Goal: Check status: Check status

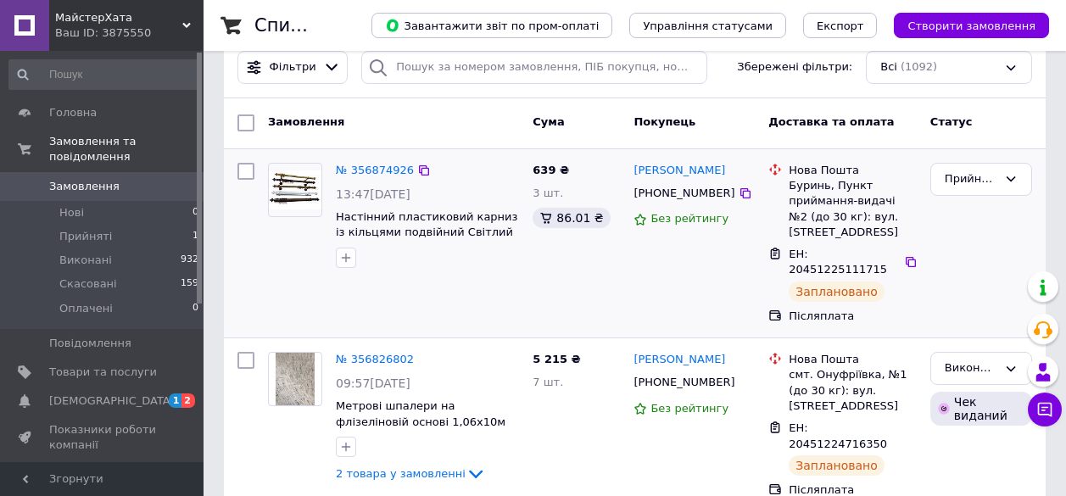
scroll to position [85, 0]
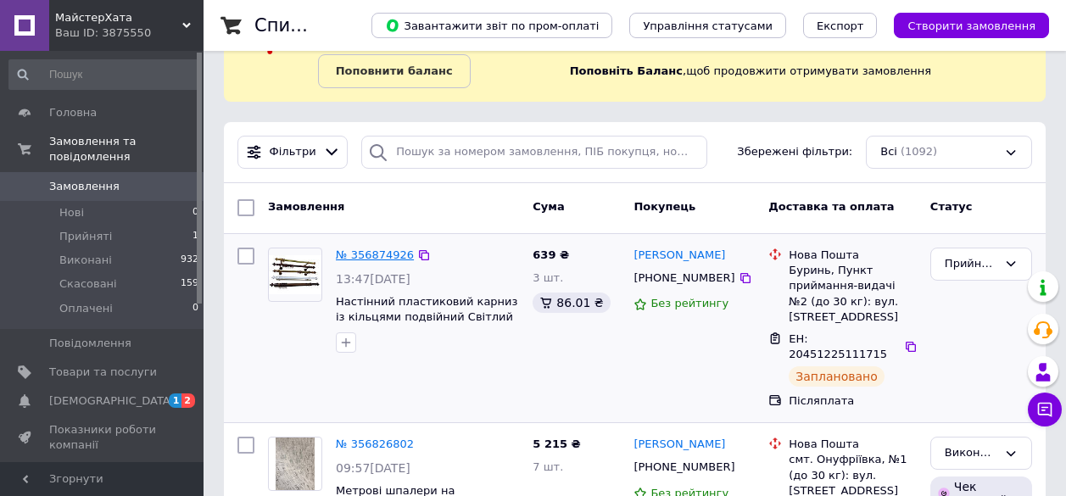
click at [389, 259] on link "№ 356874926" at bounding box center [375, 255] width 78 height 13
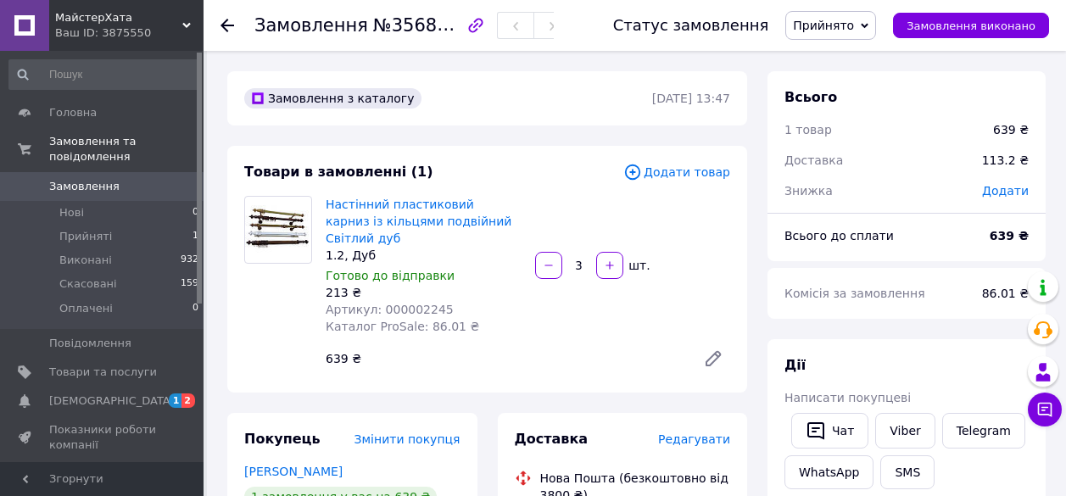
click at [221, 23] on icon at bounding box center [228, 26] width 14 height 14
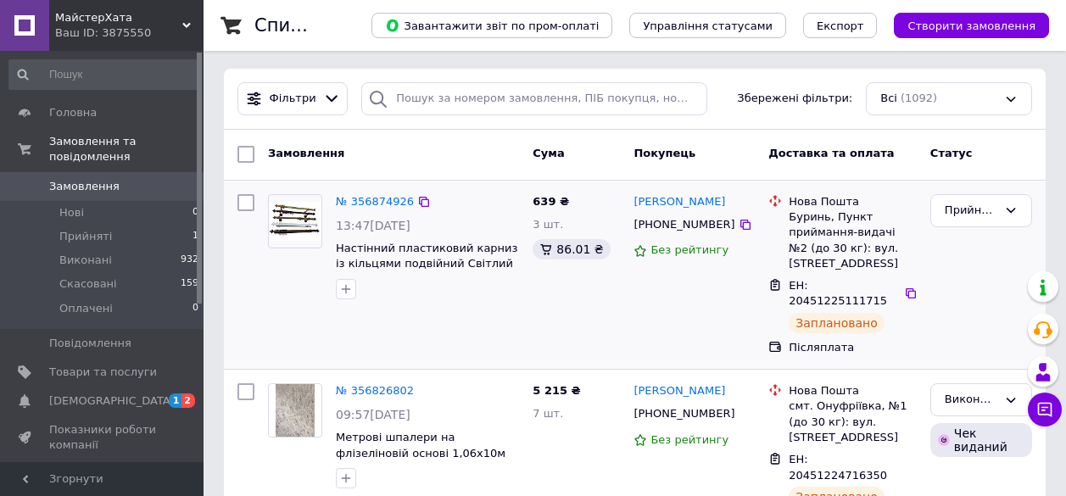
scroll to position [170, 0]
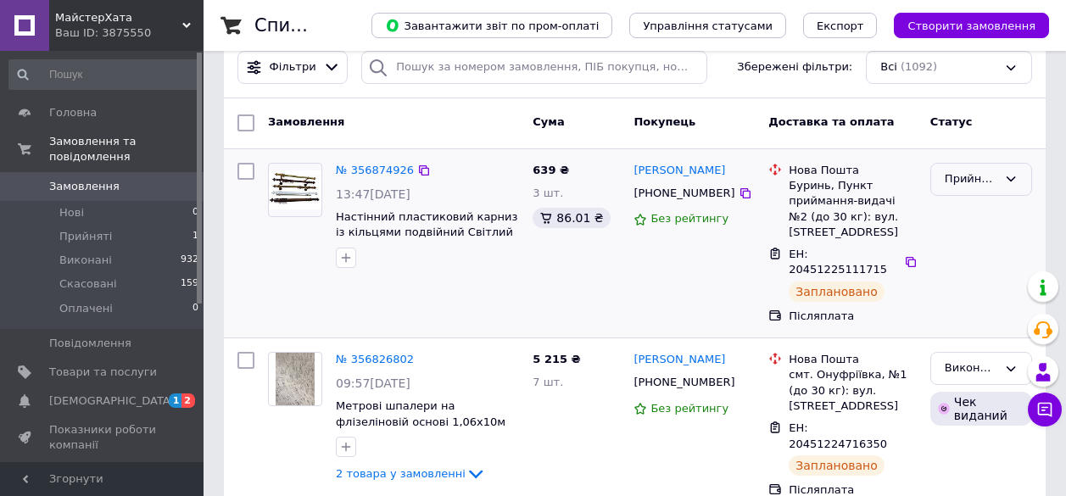
click at [997, 179] on div "Прийнято" at bounding box center [971, 180] width 53 height 18
click at [992, 215] on li "Виконано" at bounding box center [981, 214] width 100 height 31
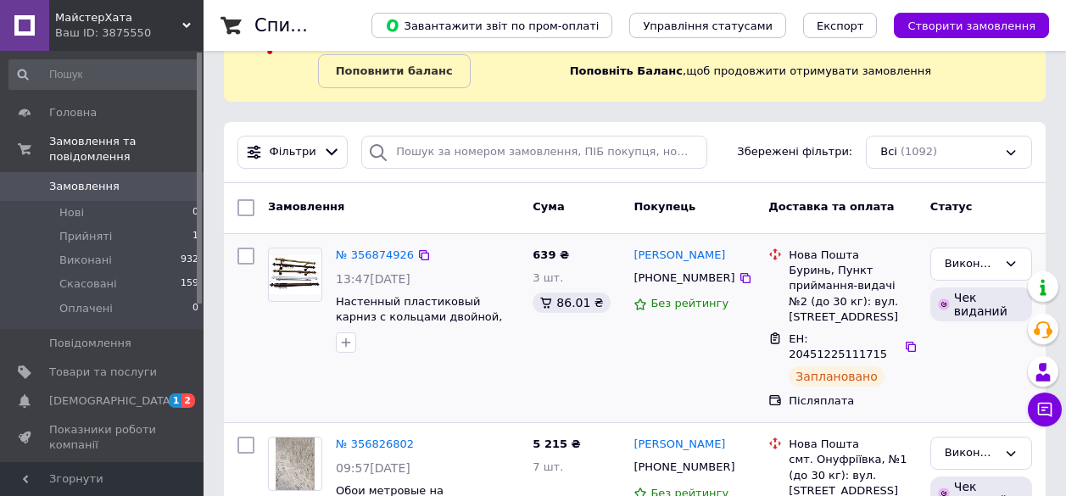
scroll to position [0, 0]
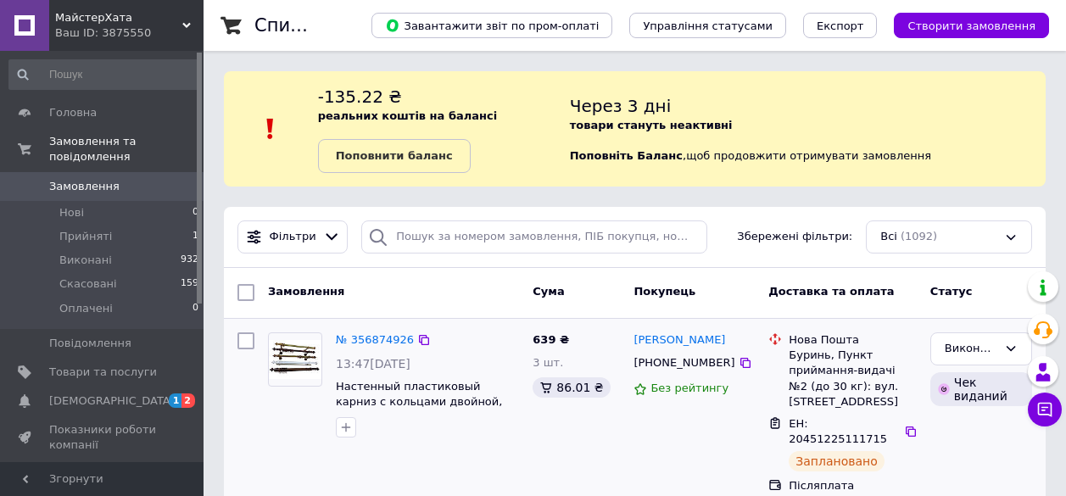
click at [189, 23] on use at bounding box center [186, 25] width 8 height 5
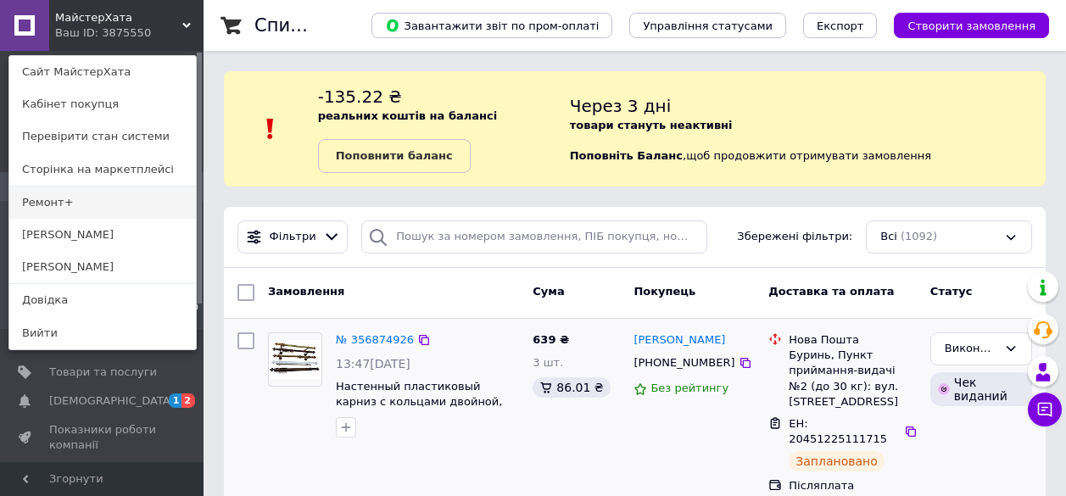
click at [171, 202] on link "Ремонт+" at bounding box center [102, 203] width 187 height 32
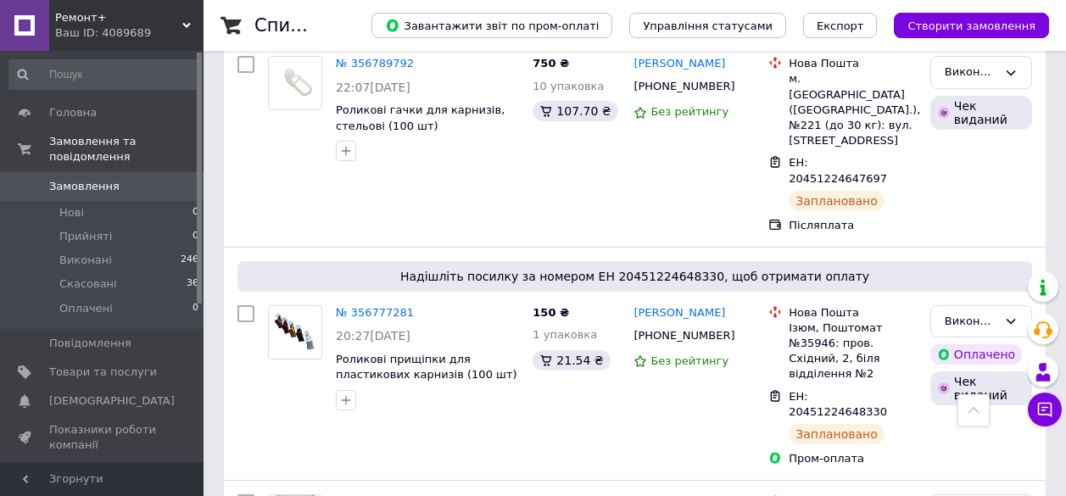
scroll to position [679, 0]
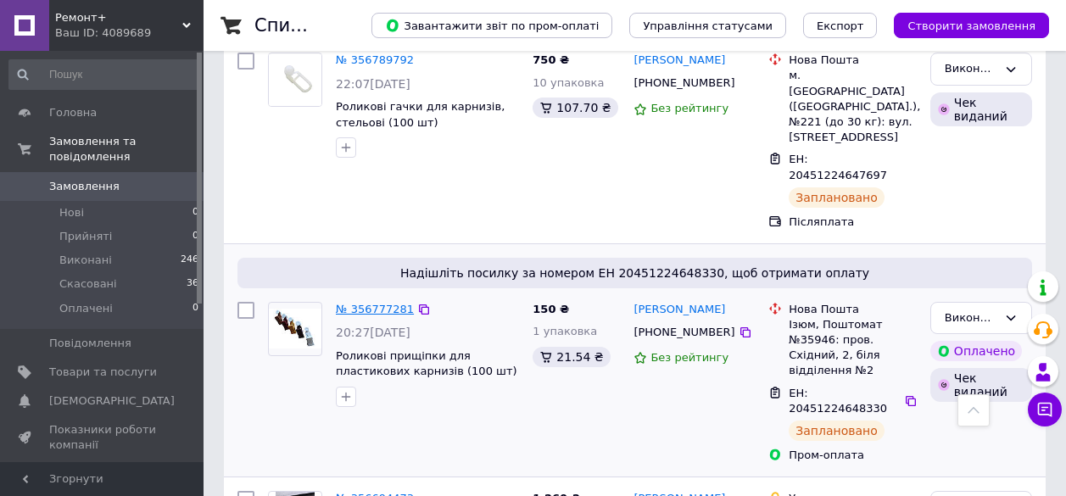
click at [391, 303] on link "№ 356777281" at bounding box center [375, 309] width 78 height 13
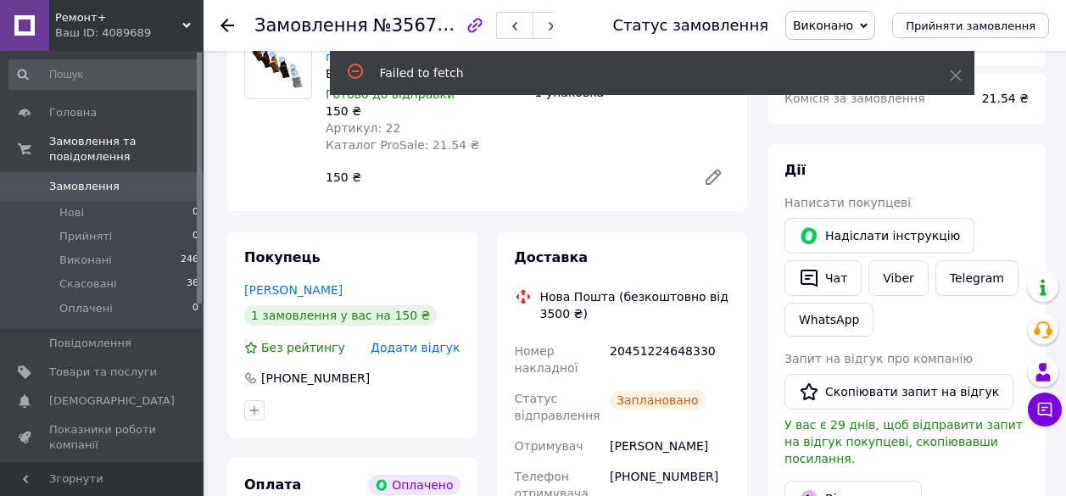
scroll to position [254, 0]
